Goal: Transaction & Acquisition: Download file/media

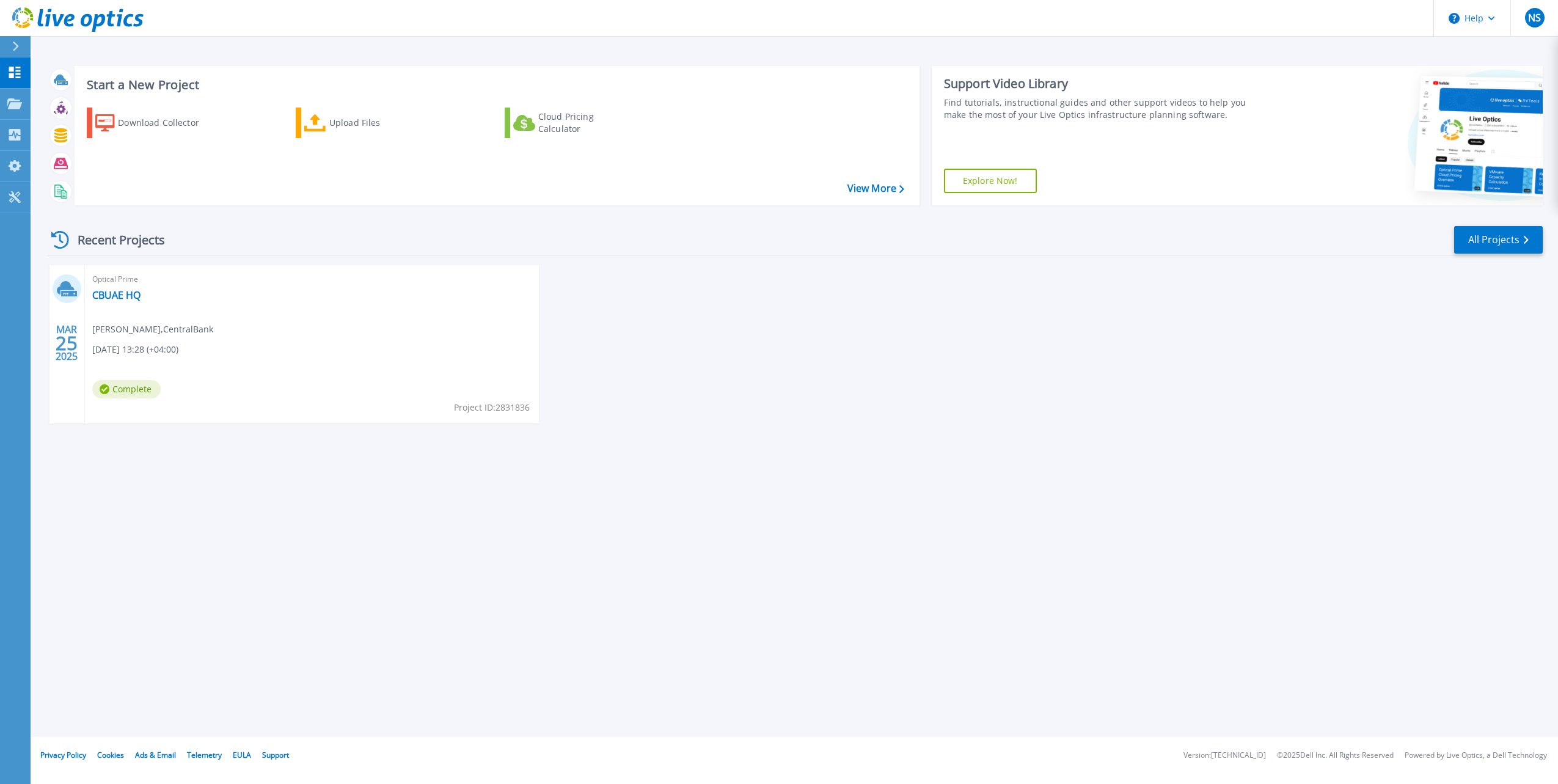
click at [160, 78] on h3 "Start a New Project" at bounding box center [495, 84] width 817 height 13
click at [158, 82] on h3 "Start a New Project" at bounding box center [495, 84] width 817 height 13
click at [863, 190] on link "View More" at bounding box center [875, 188] width 57 height 12
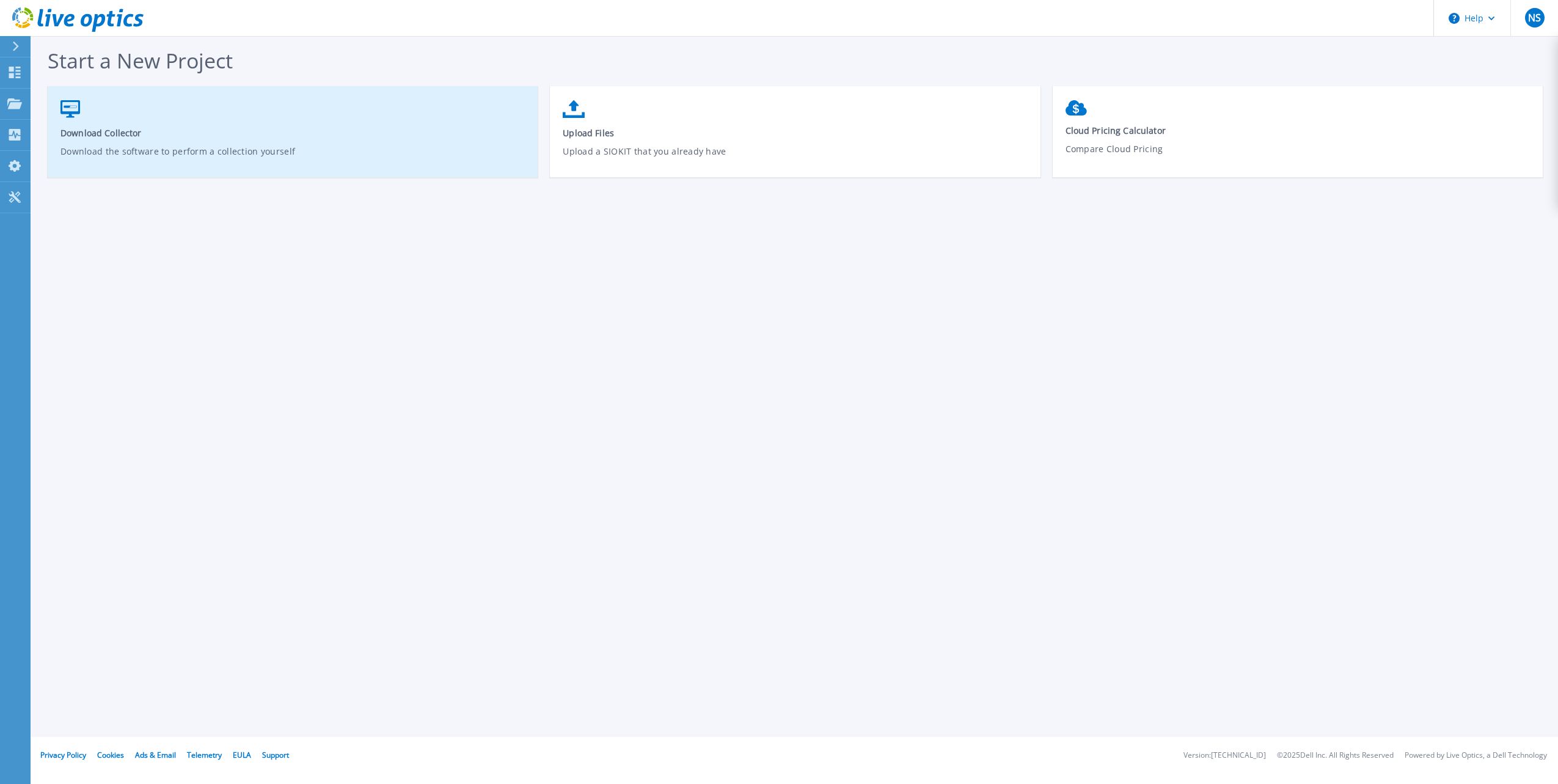
click at [91, 132] on span "Download Collector" at bounding box center [293, 133] width 465 height 12
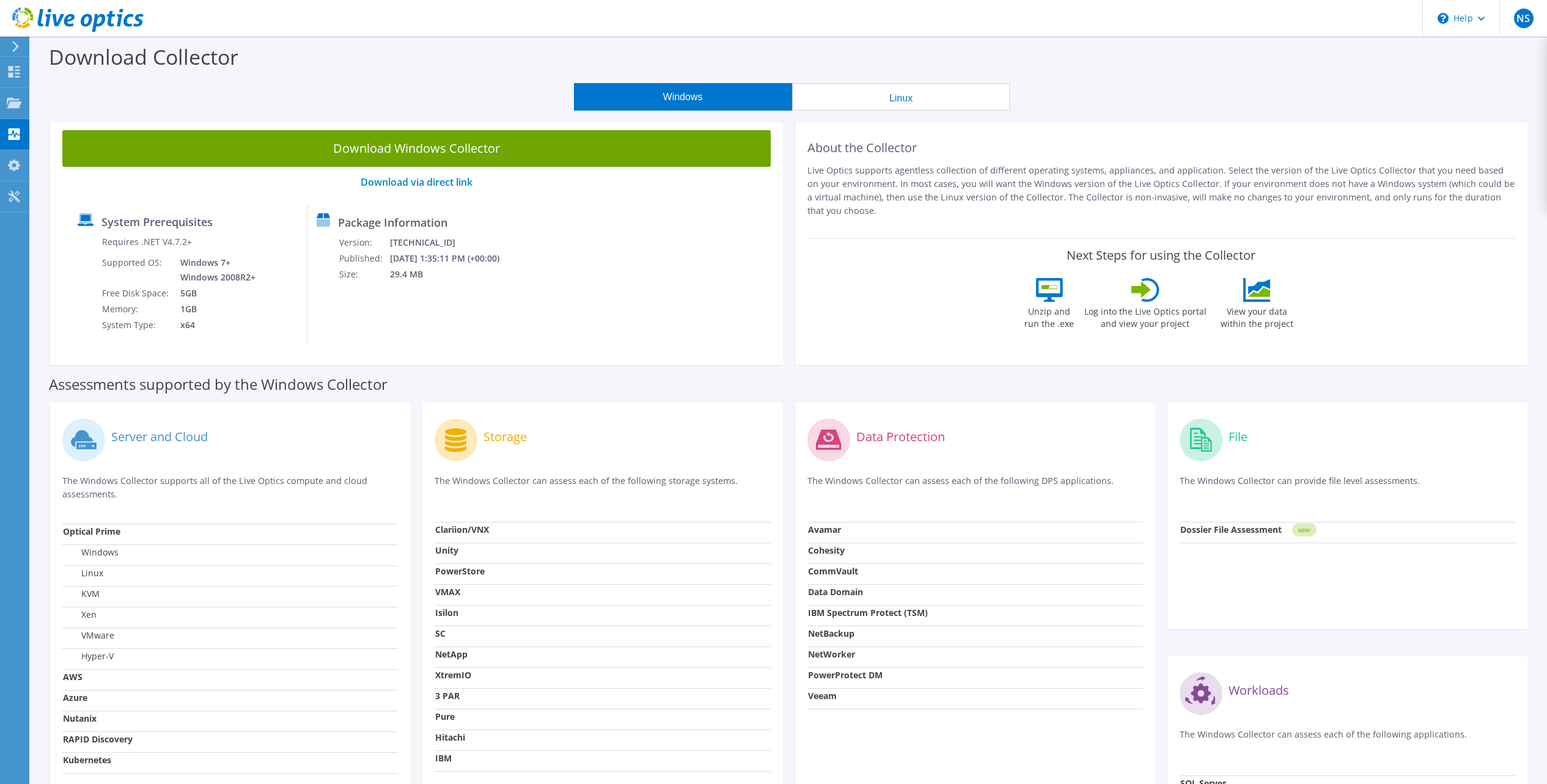
click at [874, 102] on button "Linux" at bounding box center [901, 96] width 218 height 27
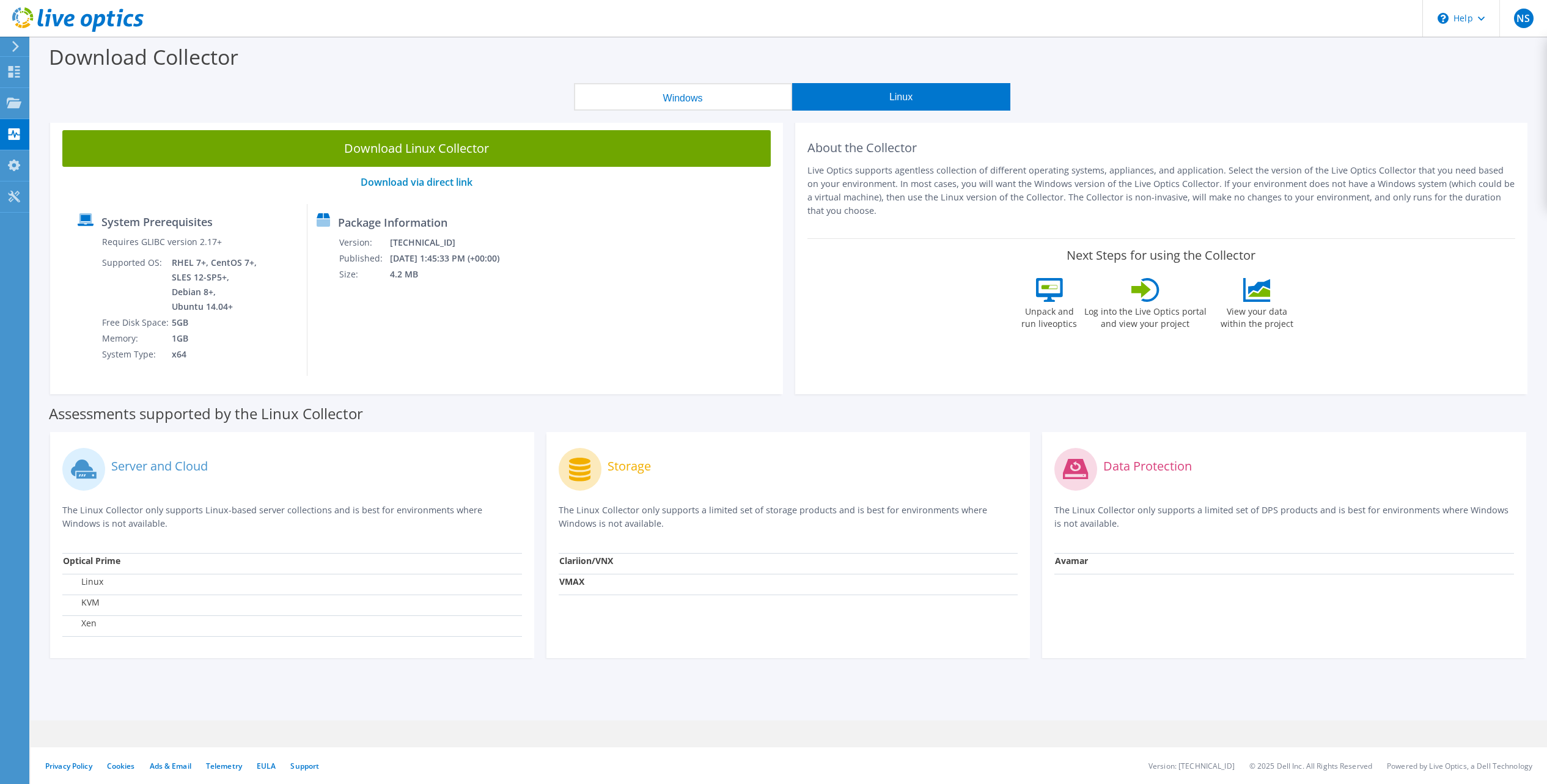
click at [699, 96] on button "Windows" at bounding box center [683, 96] width 218 height 27
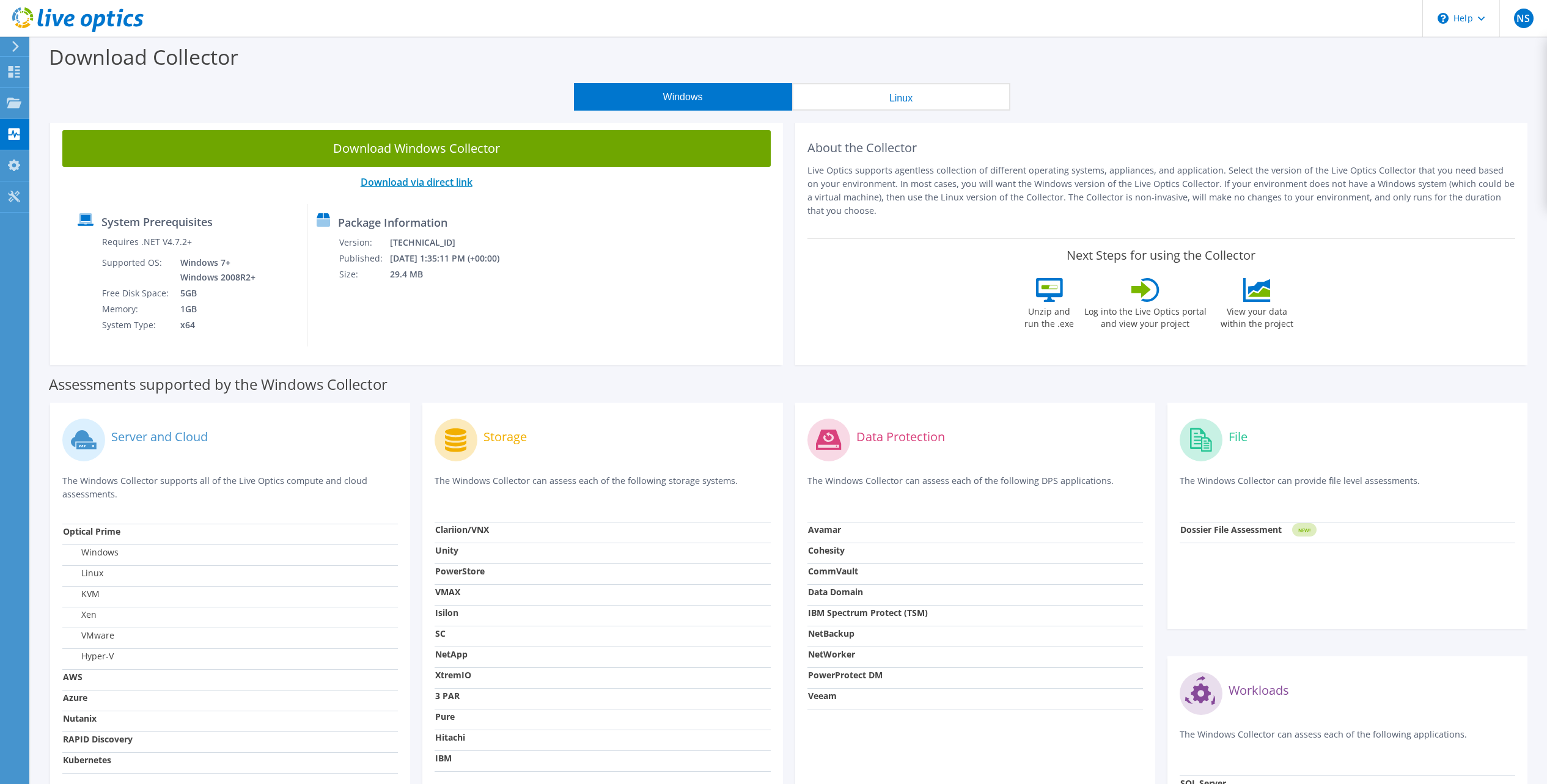
click at [406, 181] on link "Download via direct link" at bounding box center [416, 181] width 112 height 13
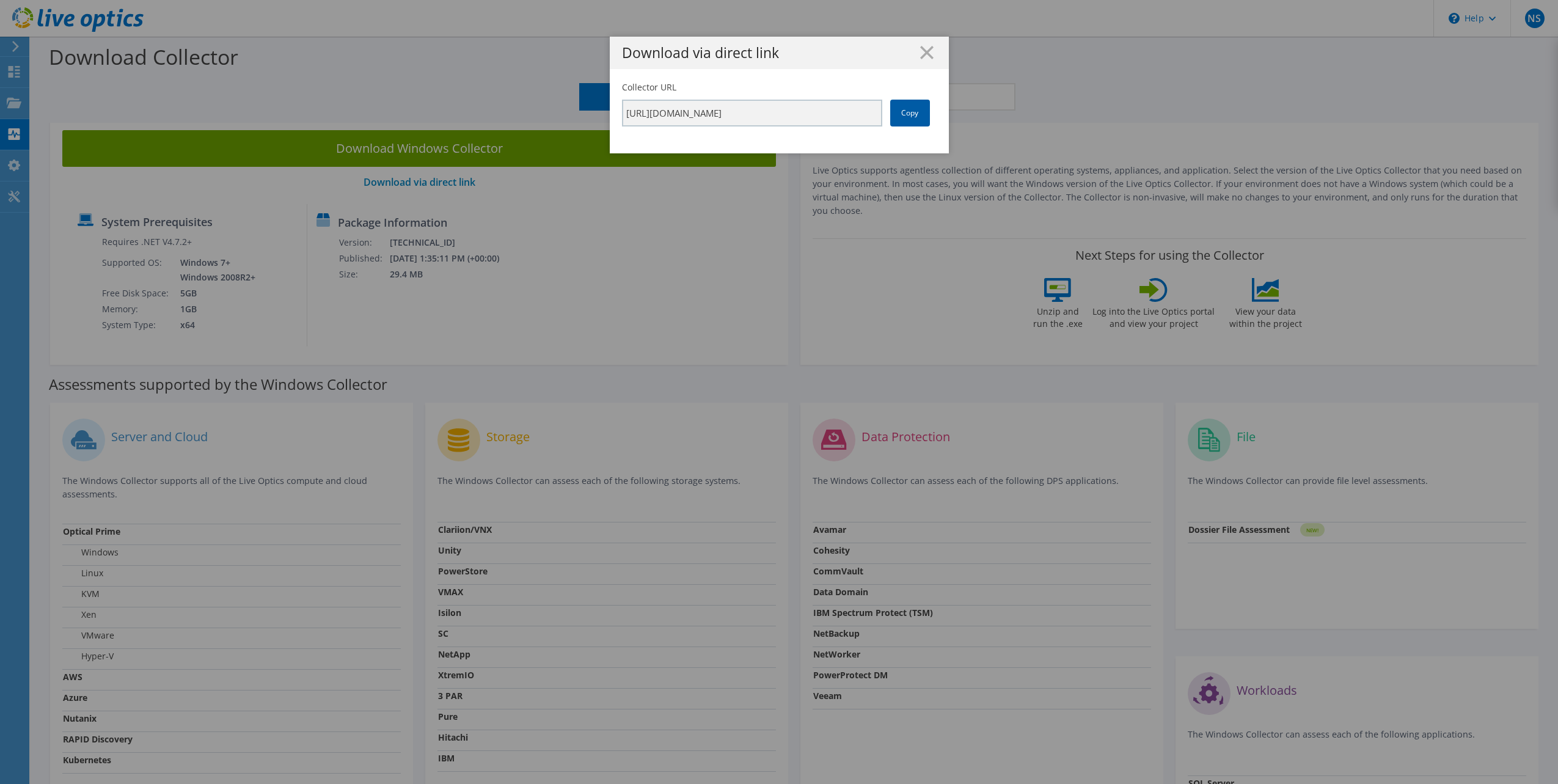
click at [910, 119] on link "Copy" at bounding box center [910, 113] width 40 height 27
click at [920, 54] on icon at bounding box center [927, 52] width 13 height 13
